Goal: Transaction & Acquisition: Purchase product/service

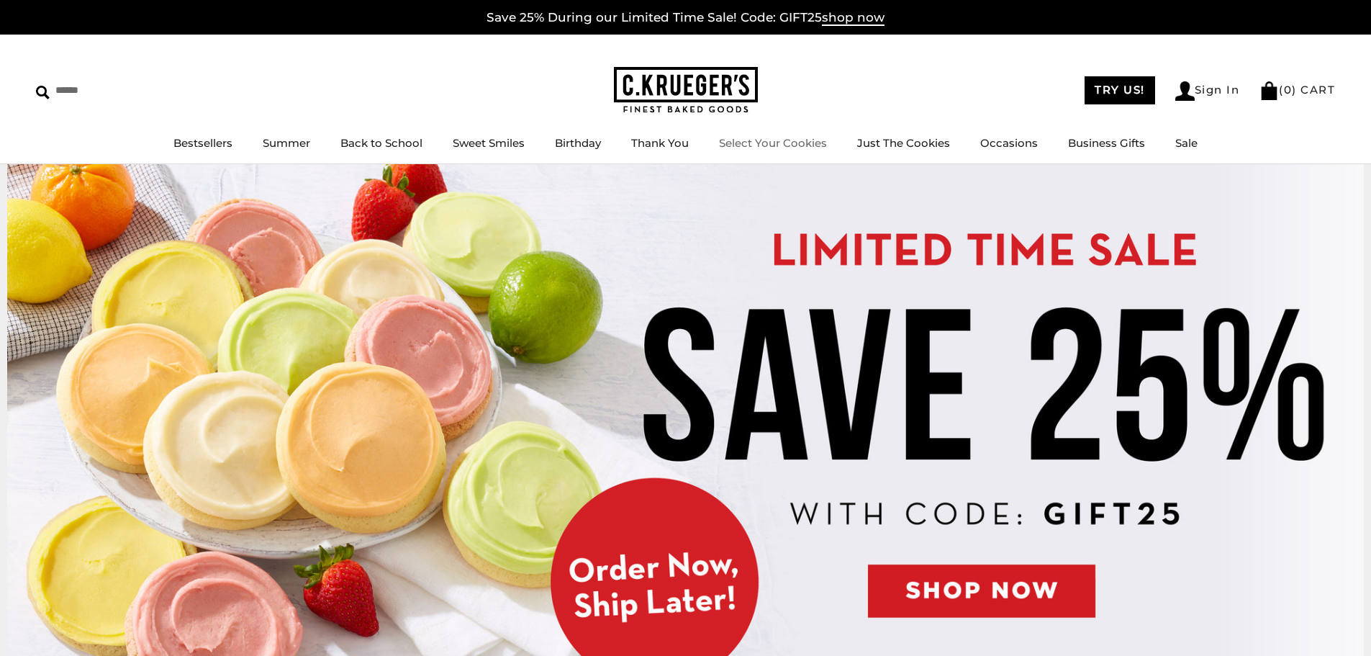
click at [768, 140] on link "Select Your Cookies" at bounding box center [773, 143] width 108 height 14
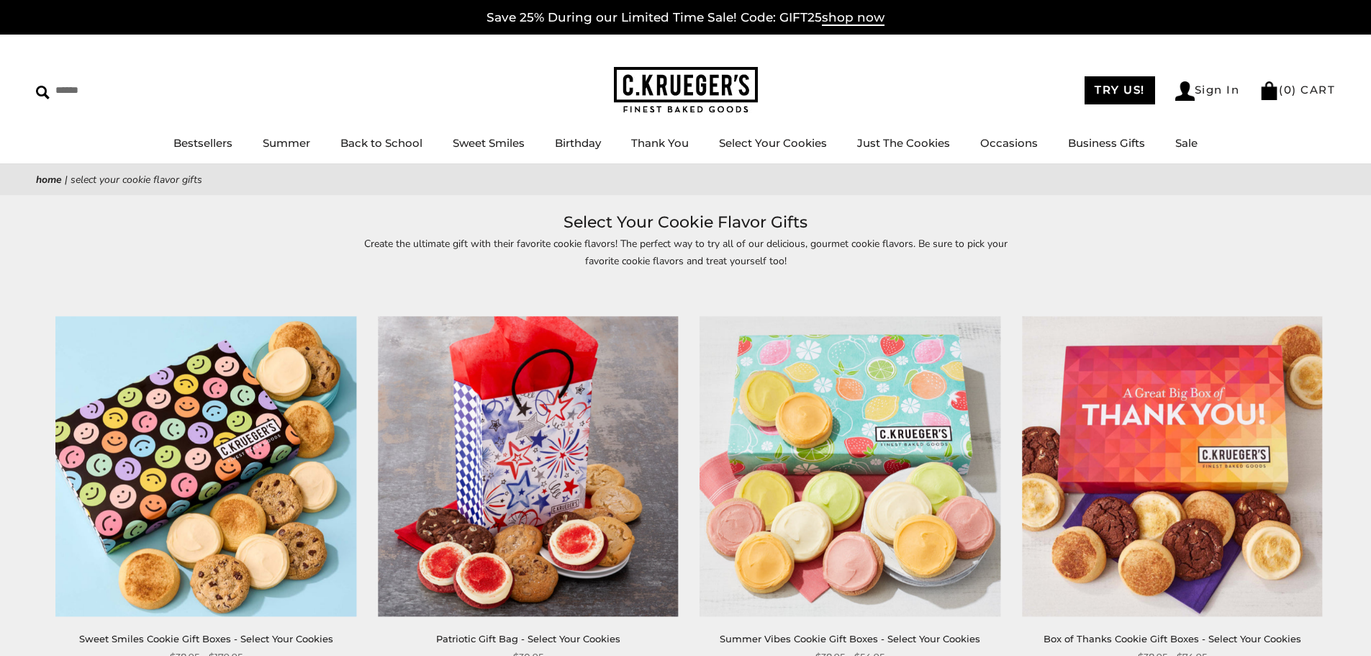
click at [132, 433] on img at bounding box center [206, 466] width 300 height 300
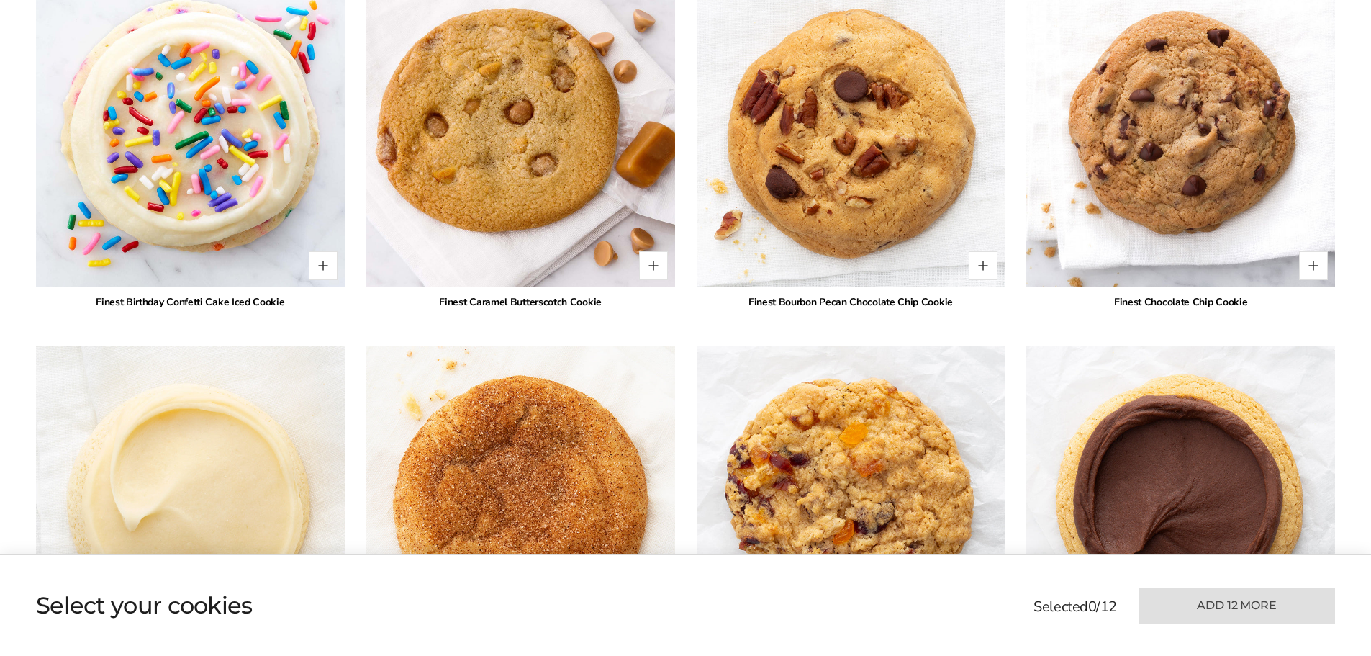
scroll to position [2231, 0]
drag, startPoint x: 1182, startPoint y: 299, endPoint x: 1260, endPoint y: 300, distance: 78.5
click at [1260, 300] on div "Finest Chocolate Chip Cookie" at bounding box center [1180, 301] width 309 height 15
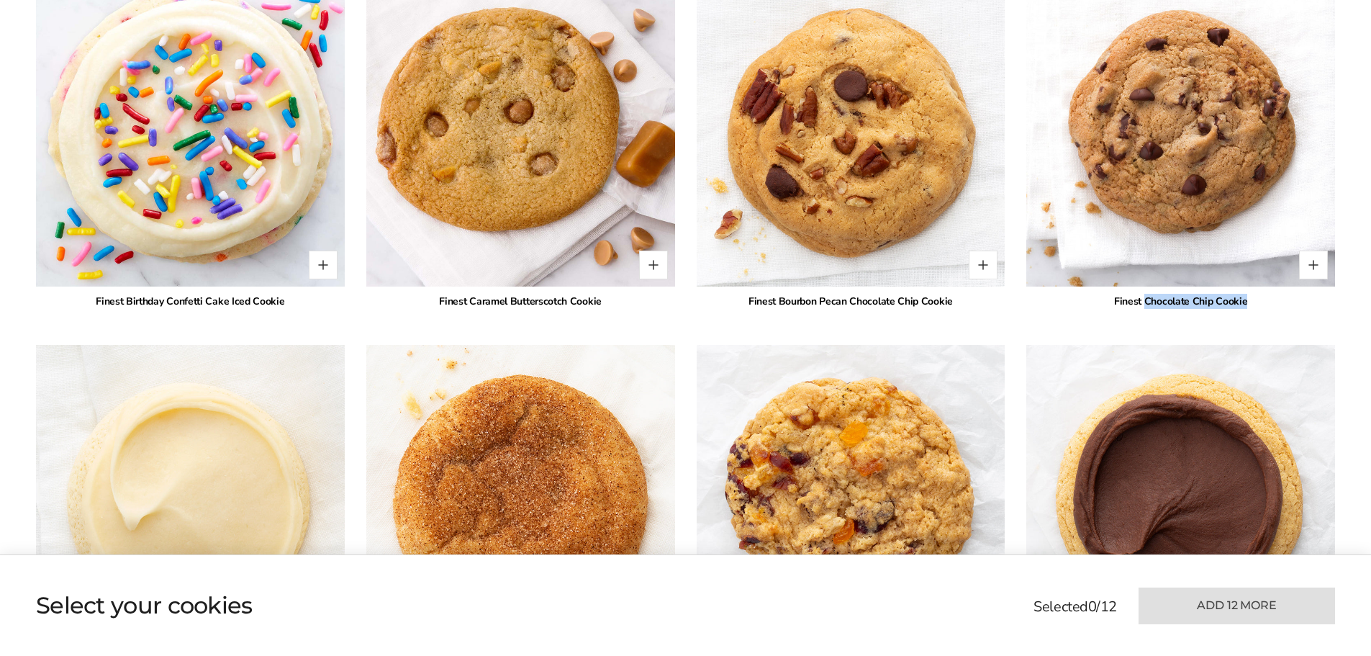
copy div "Chocolate Chip Cookie"
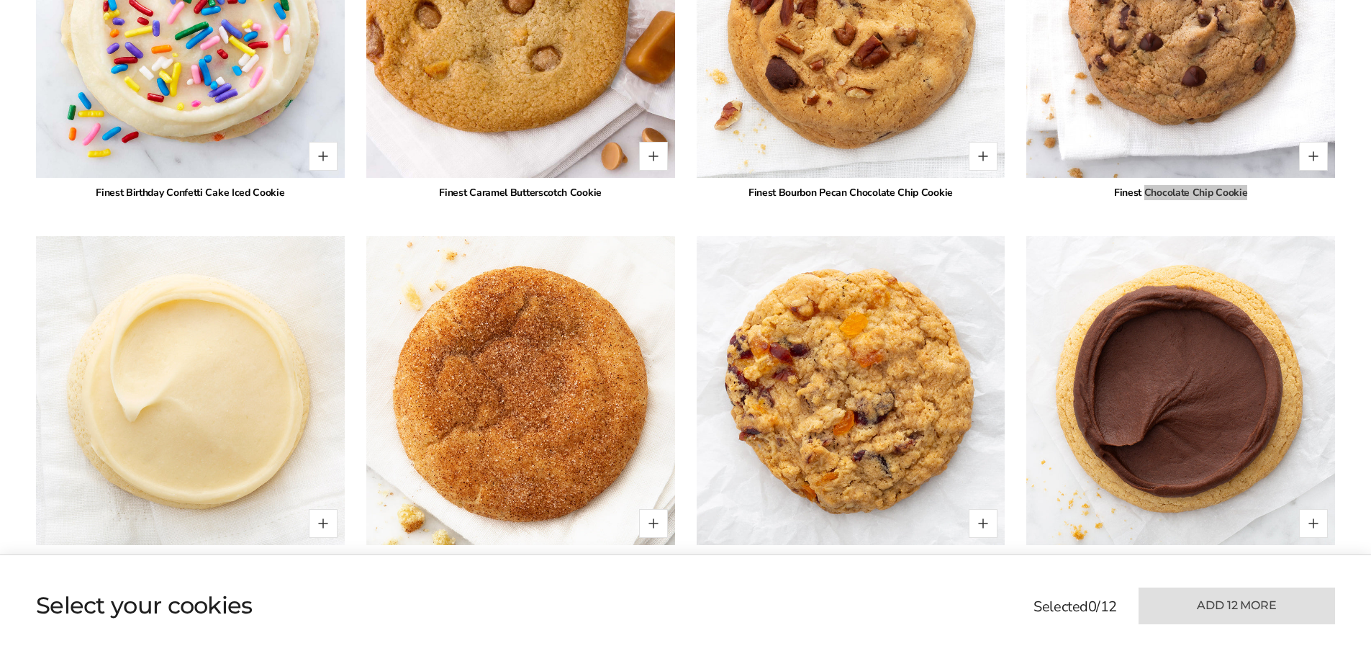
scroll to position [2375, 0]
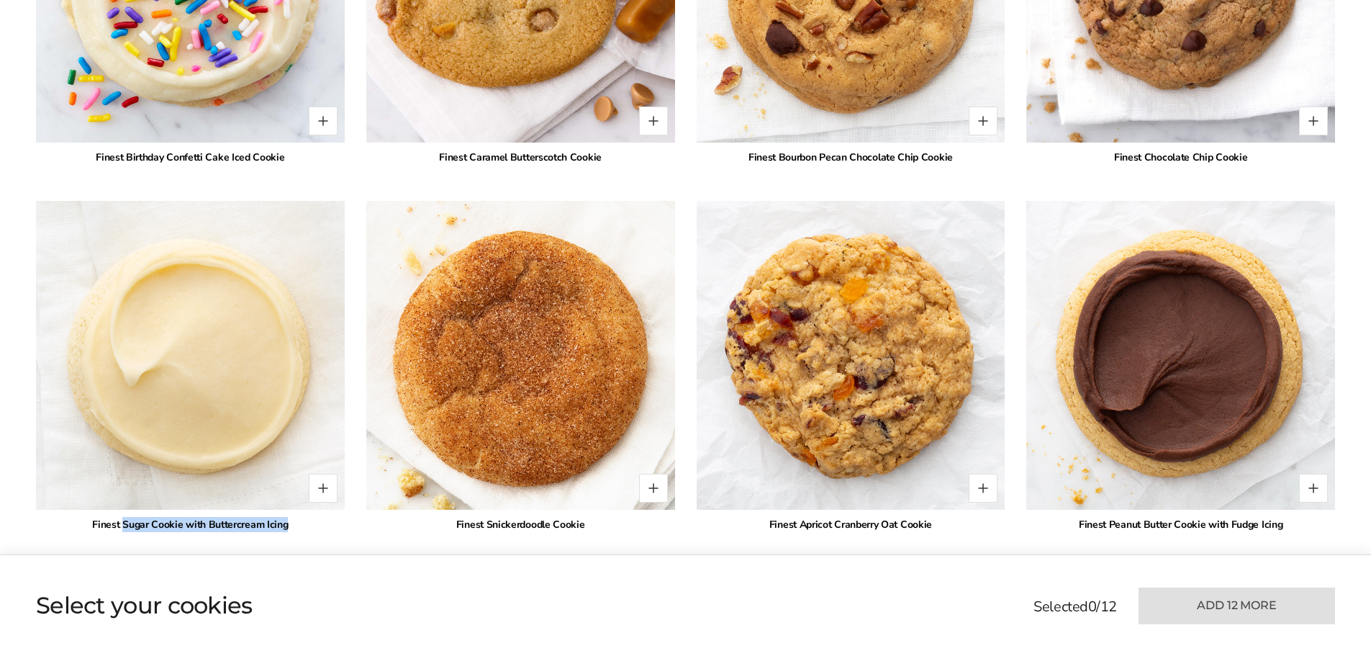
drag, startPoint x: 138, startPoint y: 521, endPoint x: 303, endPoint y: 520, distance: 164.8
click at [303, 520] on div "Finest Sugar Cookie with Buttercream Icing" at bounding box center [190, 524] width 309 height 15
copy div "Sugar Cookie with Buttercream Icing"
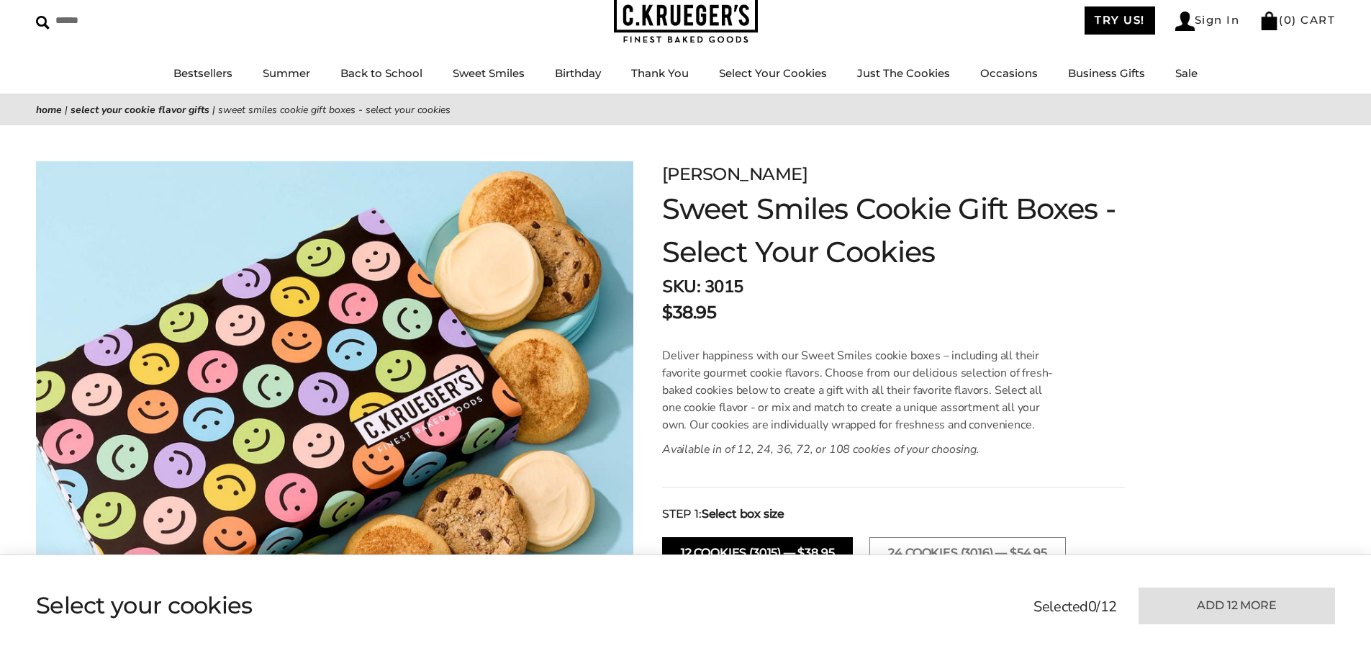
scroll to position [0, 0]
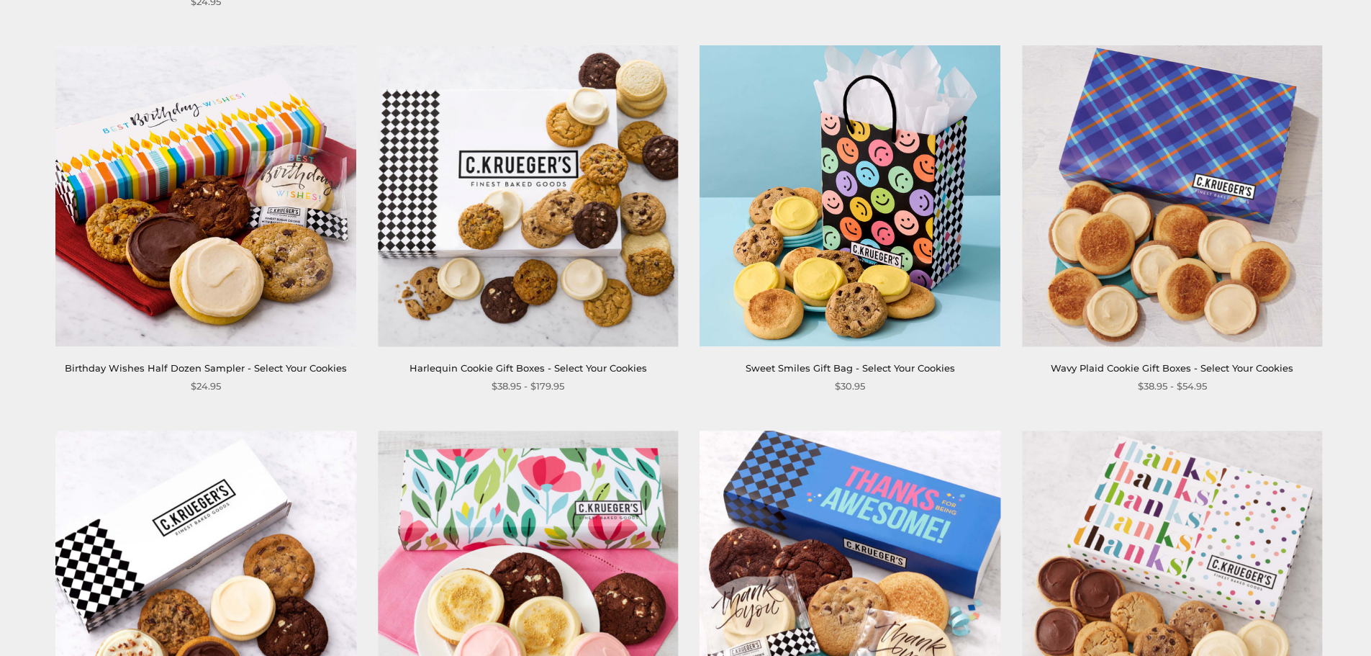
click at [578, 231] on img at bounding box center [528, 195] width 300 height 300
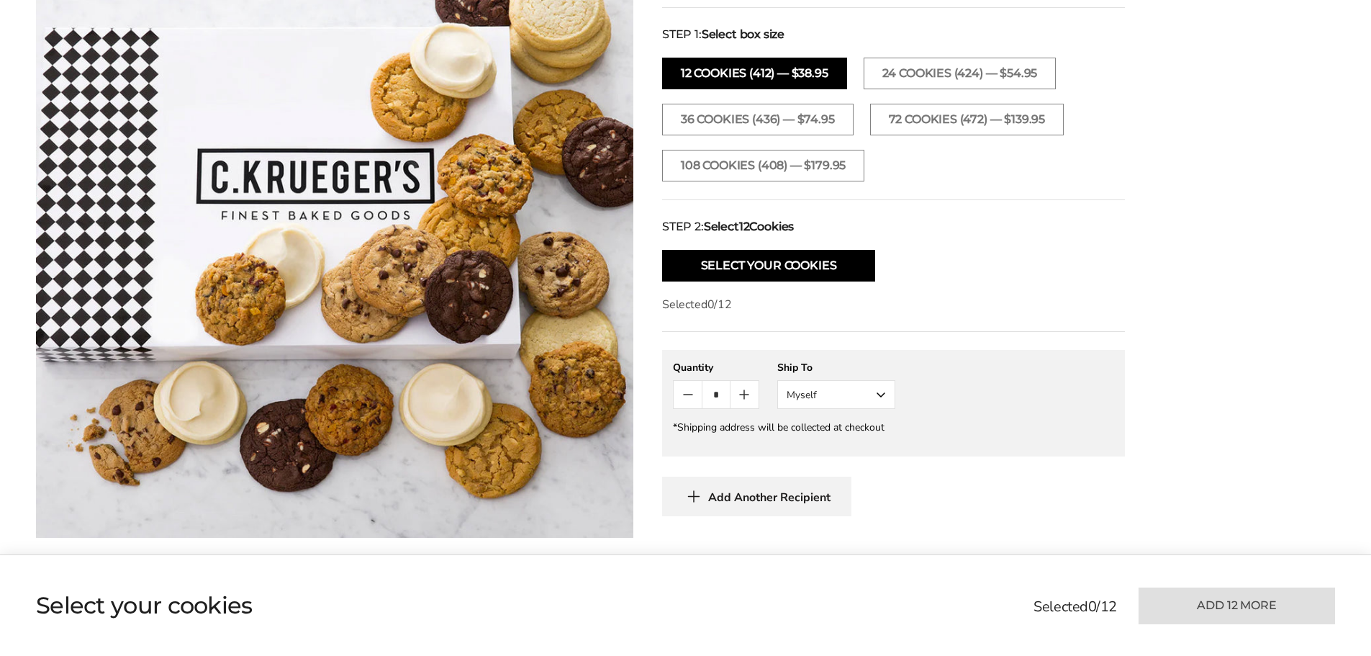
scroll to position [504, 0]
